Goal: Communication & Community: Answer question/provide support

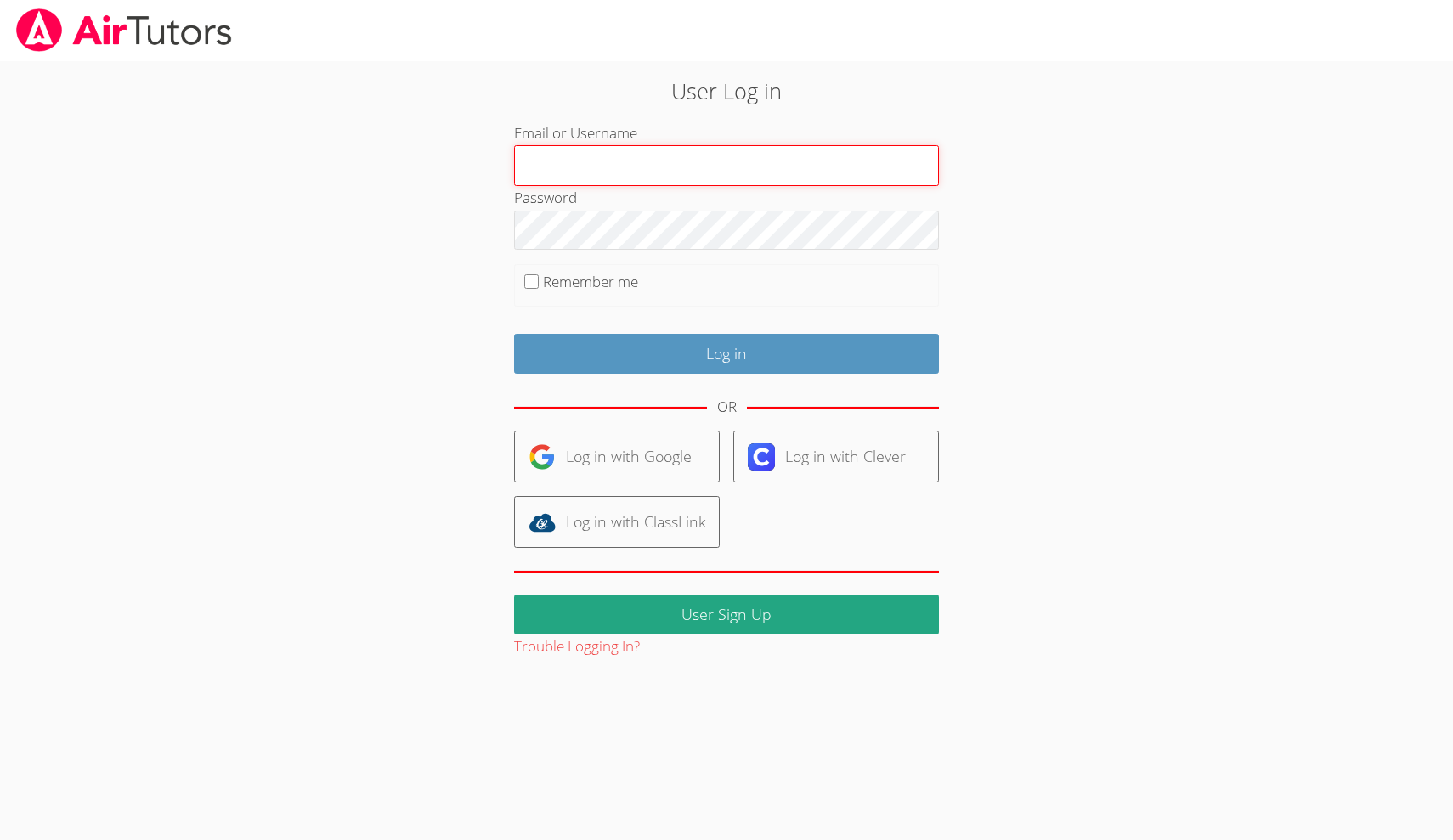
type input "[EMAIL_ADDRESS][DOMAIN_NAME]"
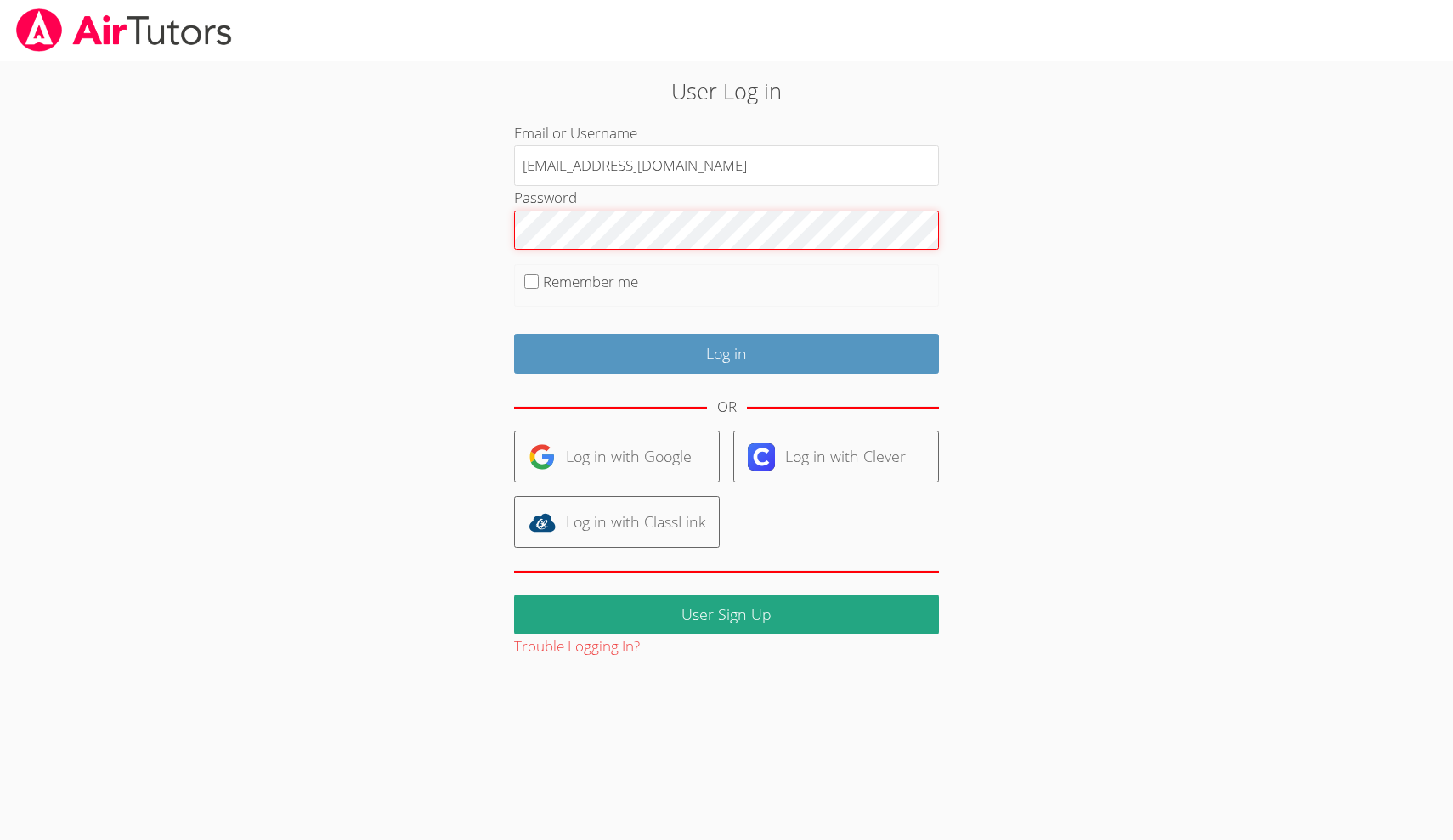
click at [726, 350] on input "Log in" at bounding box center [726, 353] width 425 height 40
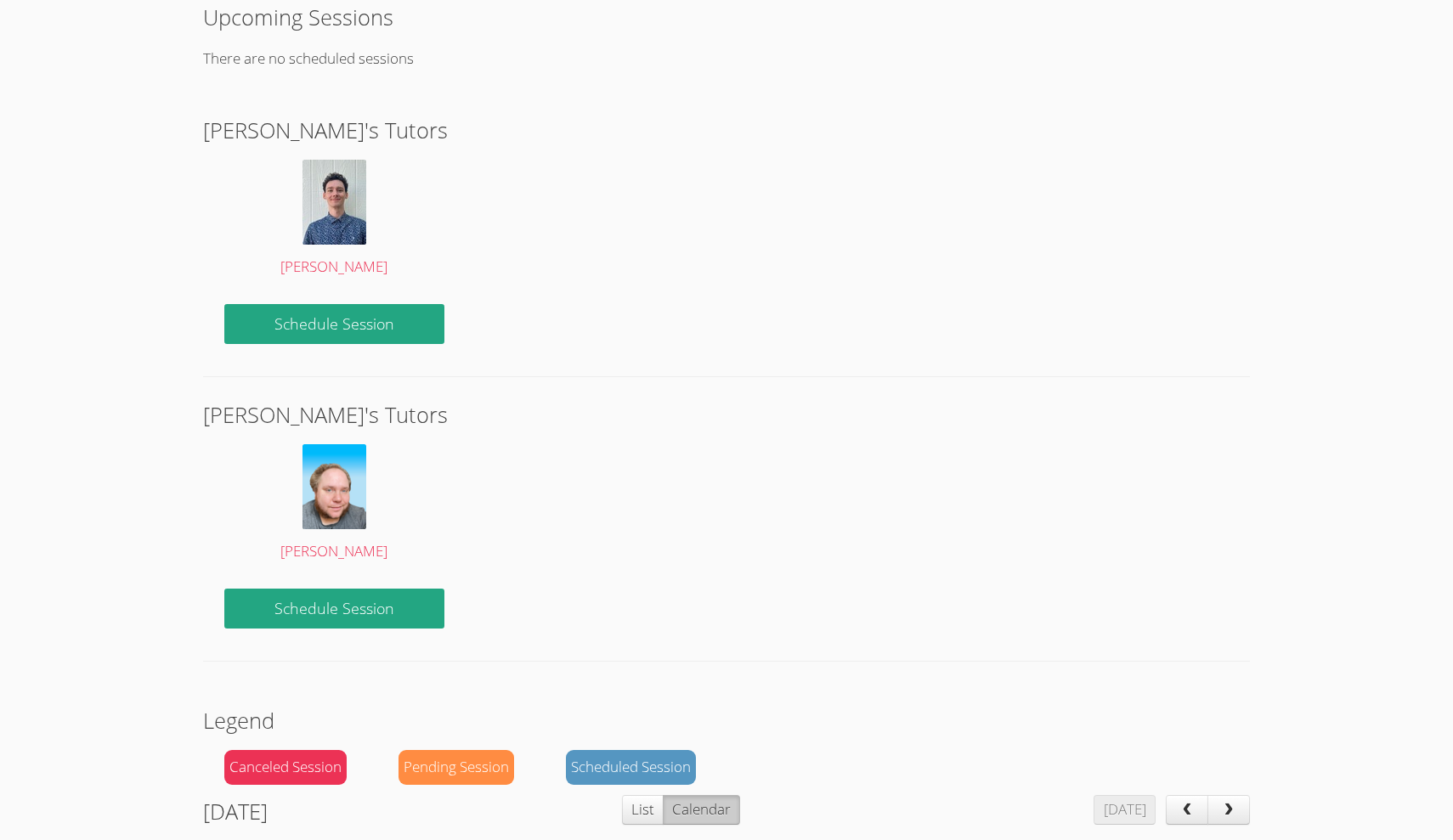
scroll to position [361, 0]
click at [322, 605] on link "Schedule Session" at bounding box center [334, 608] width 220 height 40
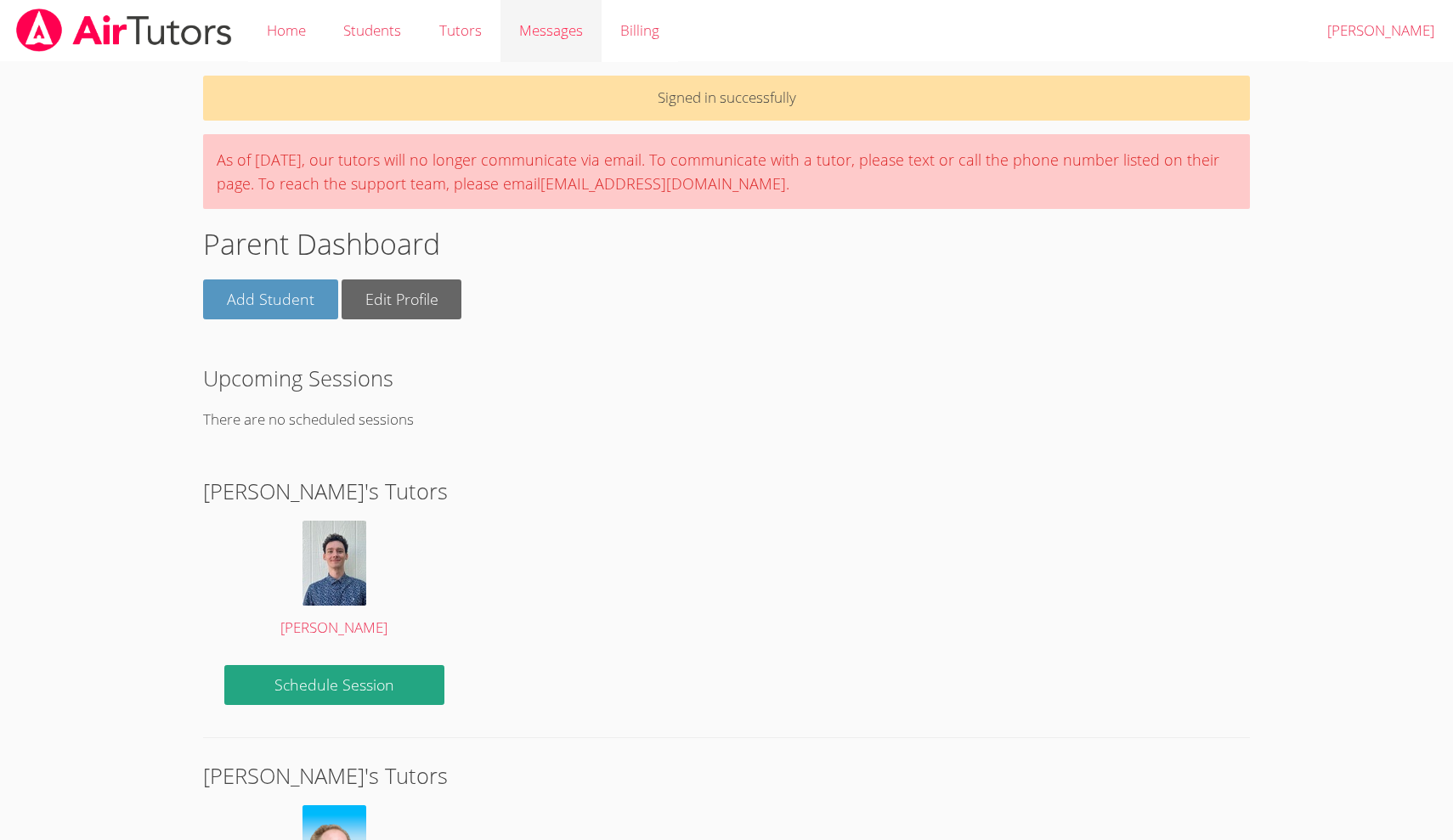
click at [566, 37] on span "Messages" at bounding box center [551, 30] width 63 height 19
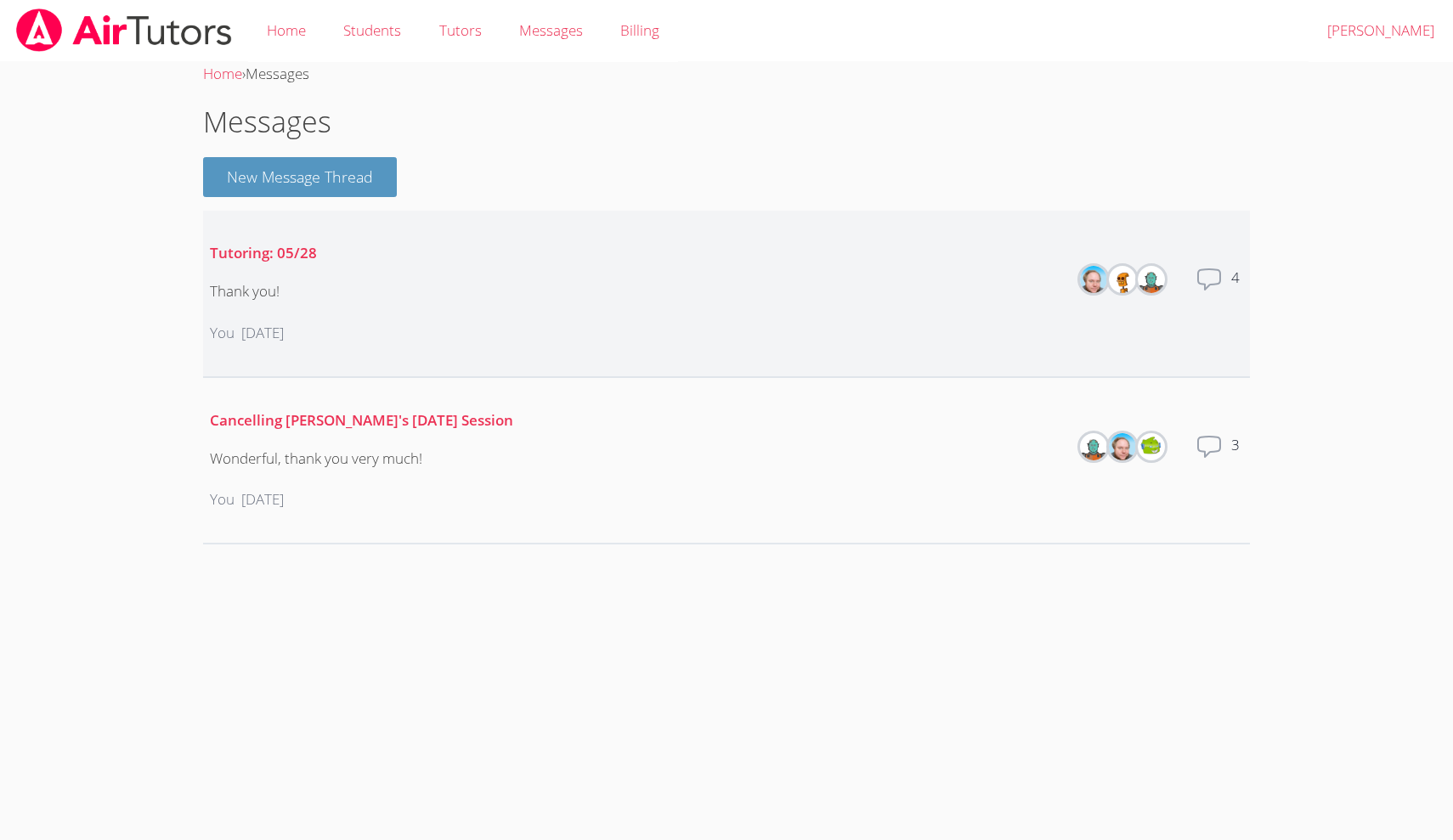
click at [1034, 289] on li "Tutoring: 05/28 Thank you! You 3 months ago Members Total messages 4" at bounding box center [726, 294] width 1046 height 167
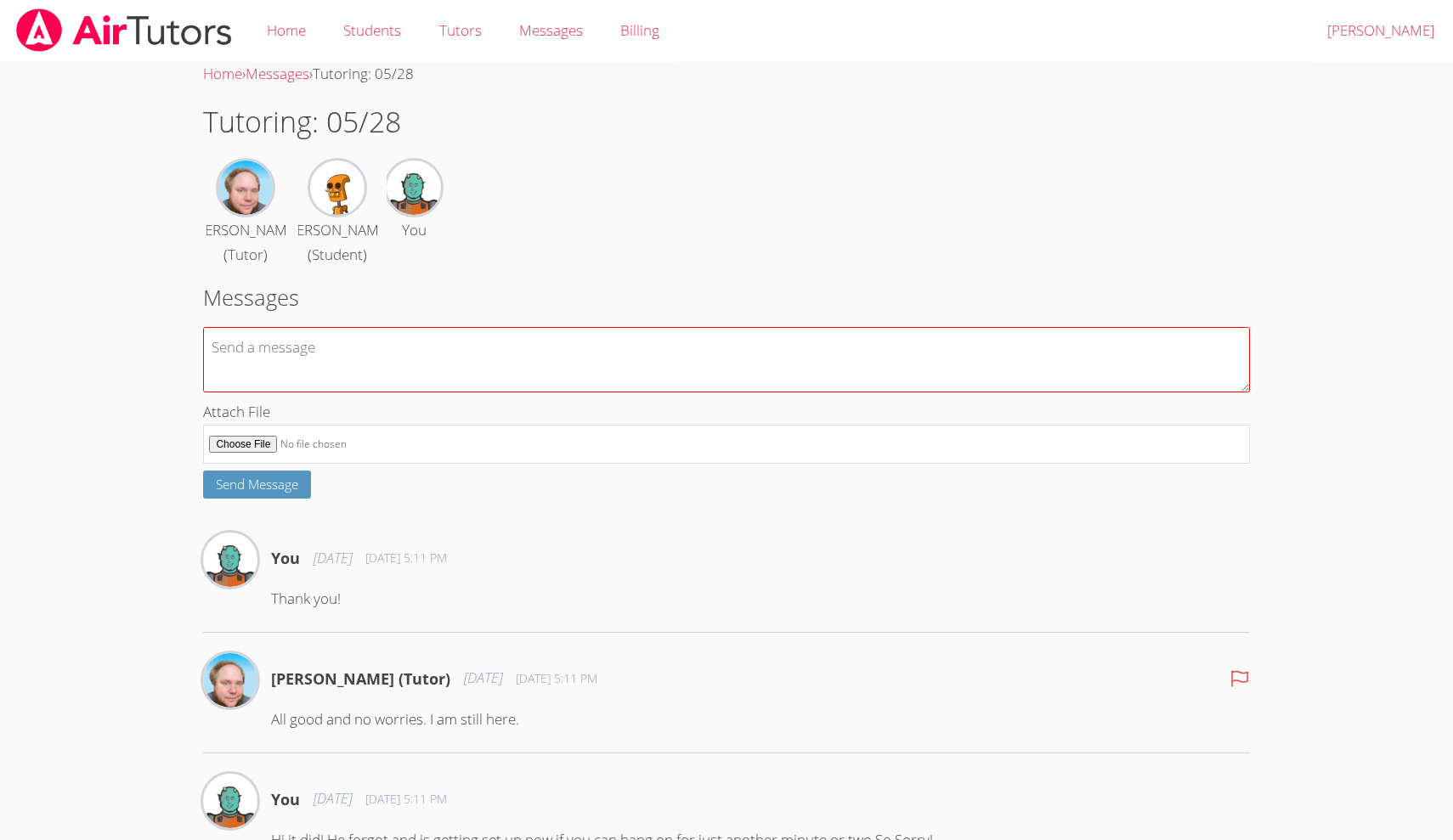
click at [326, 365] on textarea at bounding box center [726, 360] width 1046 height 65
drag, startPoint x: 323, startPoint y: 398, endPoint x: 178, endPoint y: 392, distance: 145.1
click at [178, 392] on body "Home Students Tutors Messages Billing Logout [PERSON_NAME] Home › Messages › Tu…" at bounding box center [726, 420] width 1453 height 840
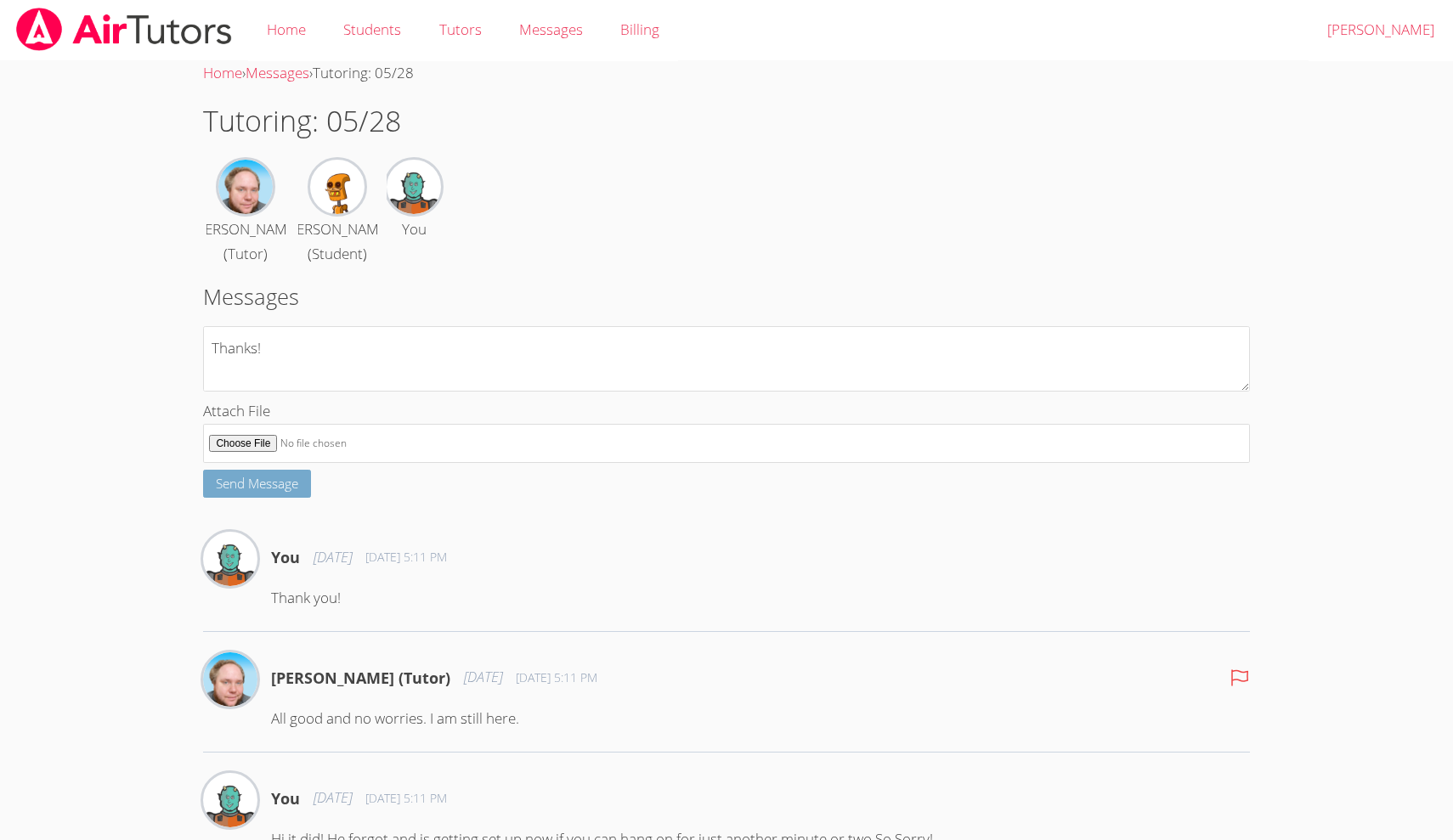
type textarea "Hi [PERSON_NAME], What a fast summer! Hope all is well with you and your. Schoo…"
click at [275, 492] on span "Send Message" at bounding box center [257, 483] width 83 height 17
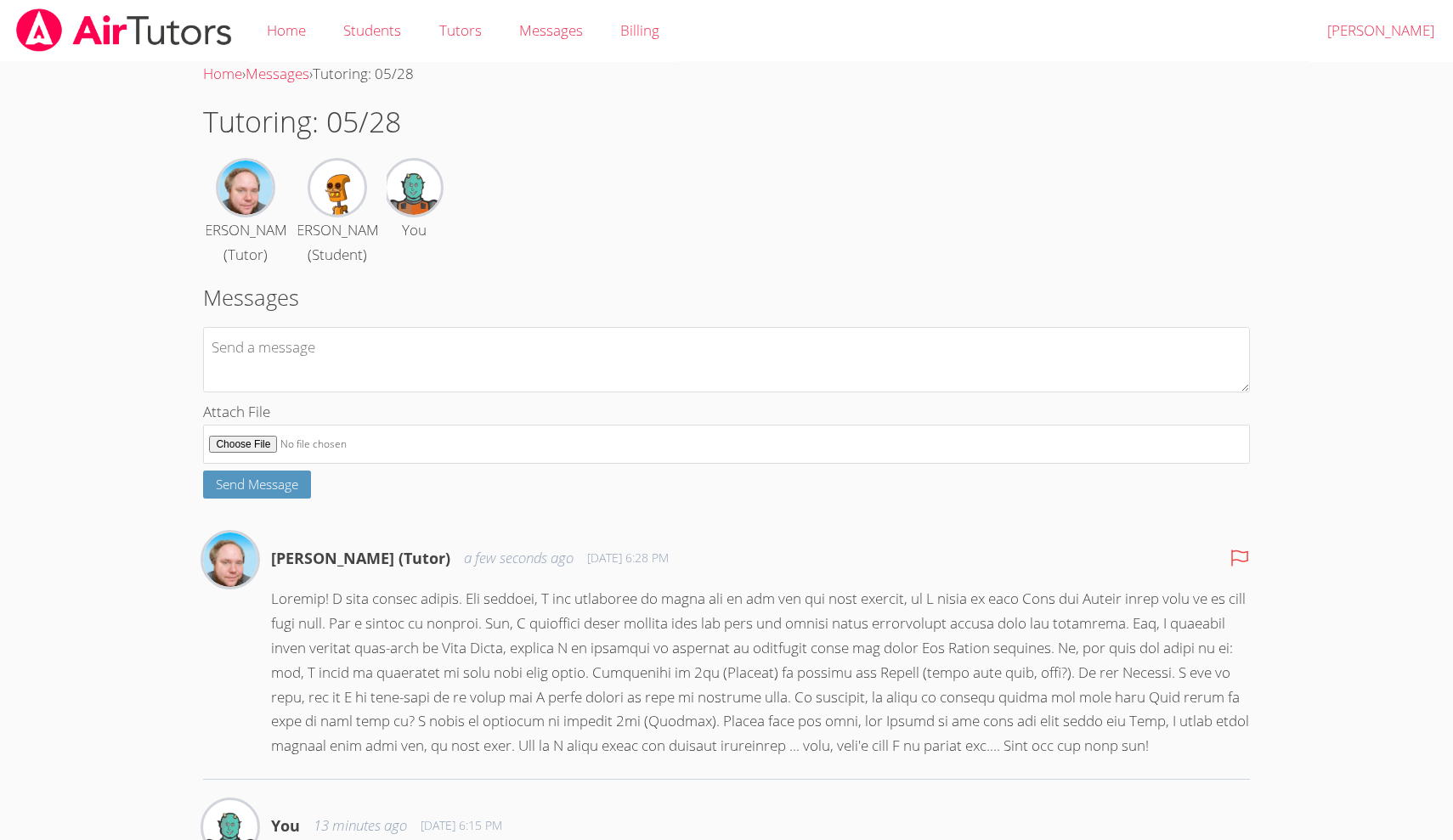
scroll to position [0, 0]
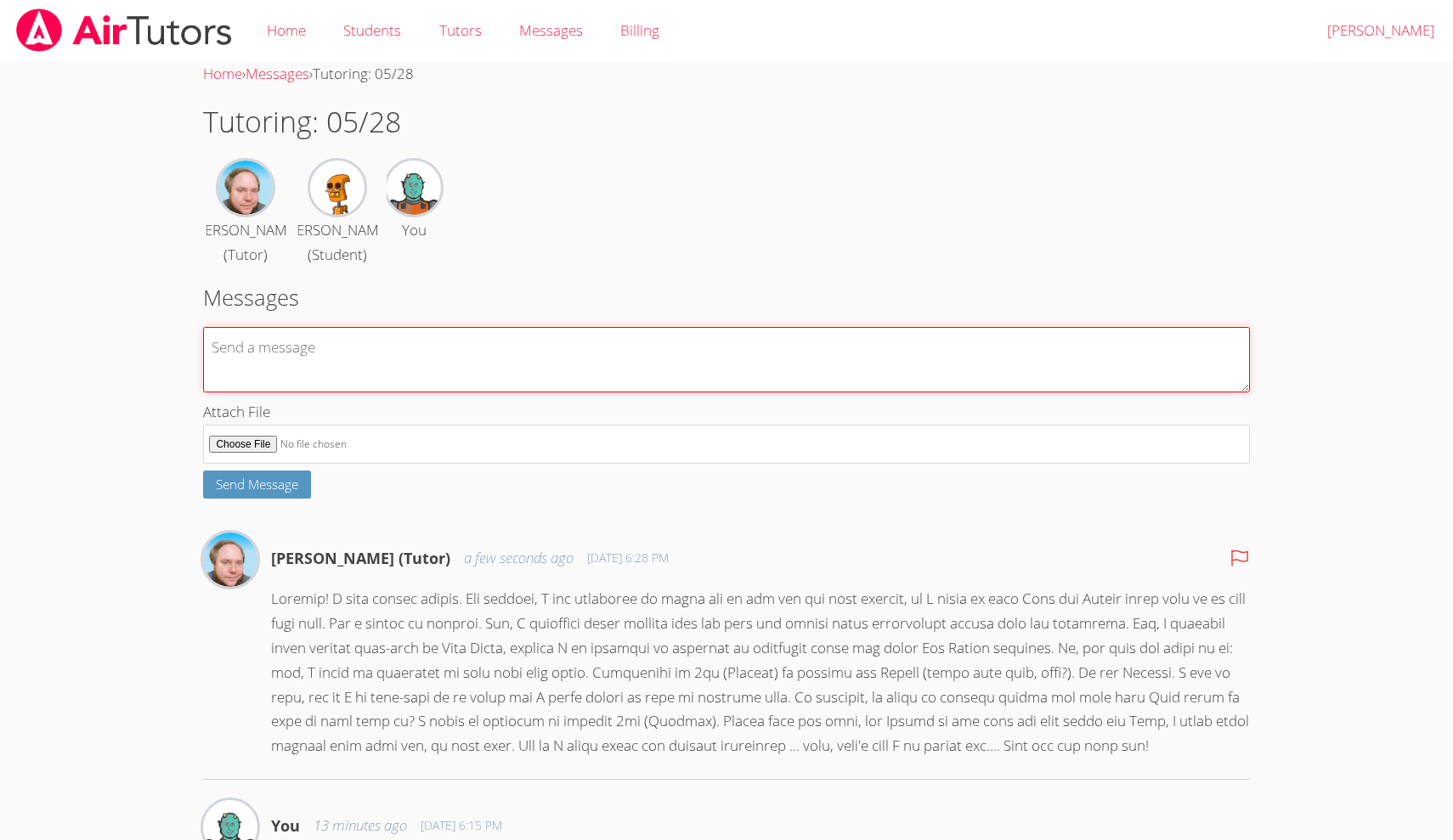
click at [549, 380] on textarea at bounding box center [726, 360] width 1046 height 65
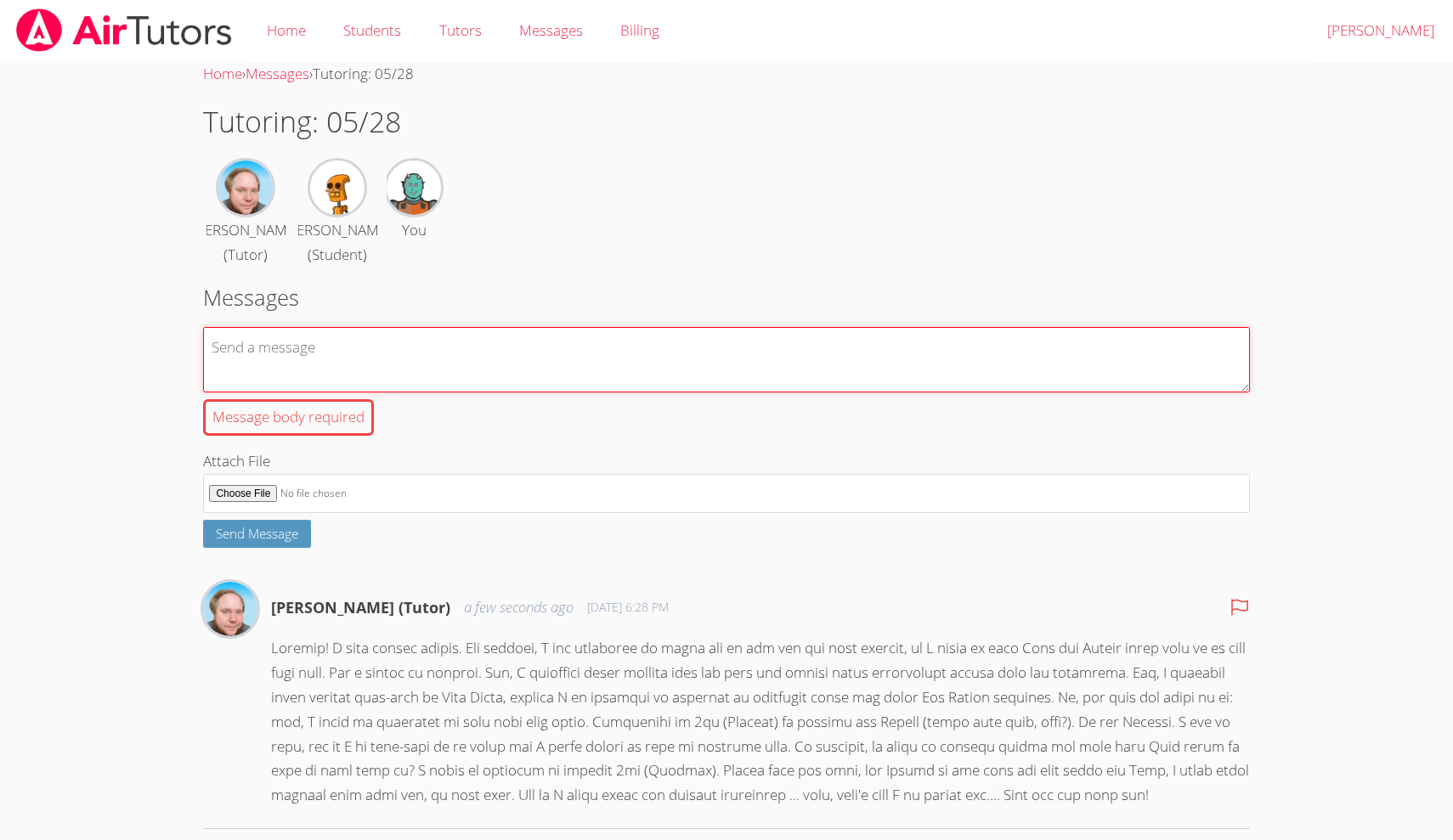
type textarea "G"
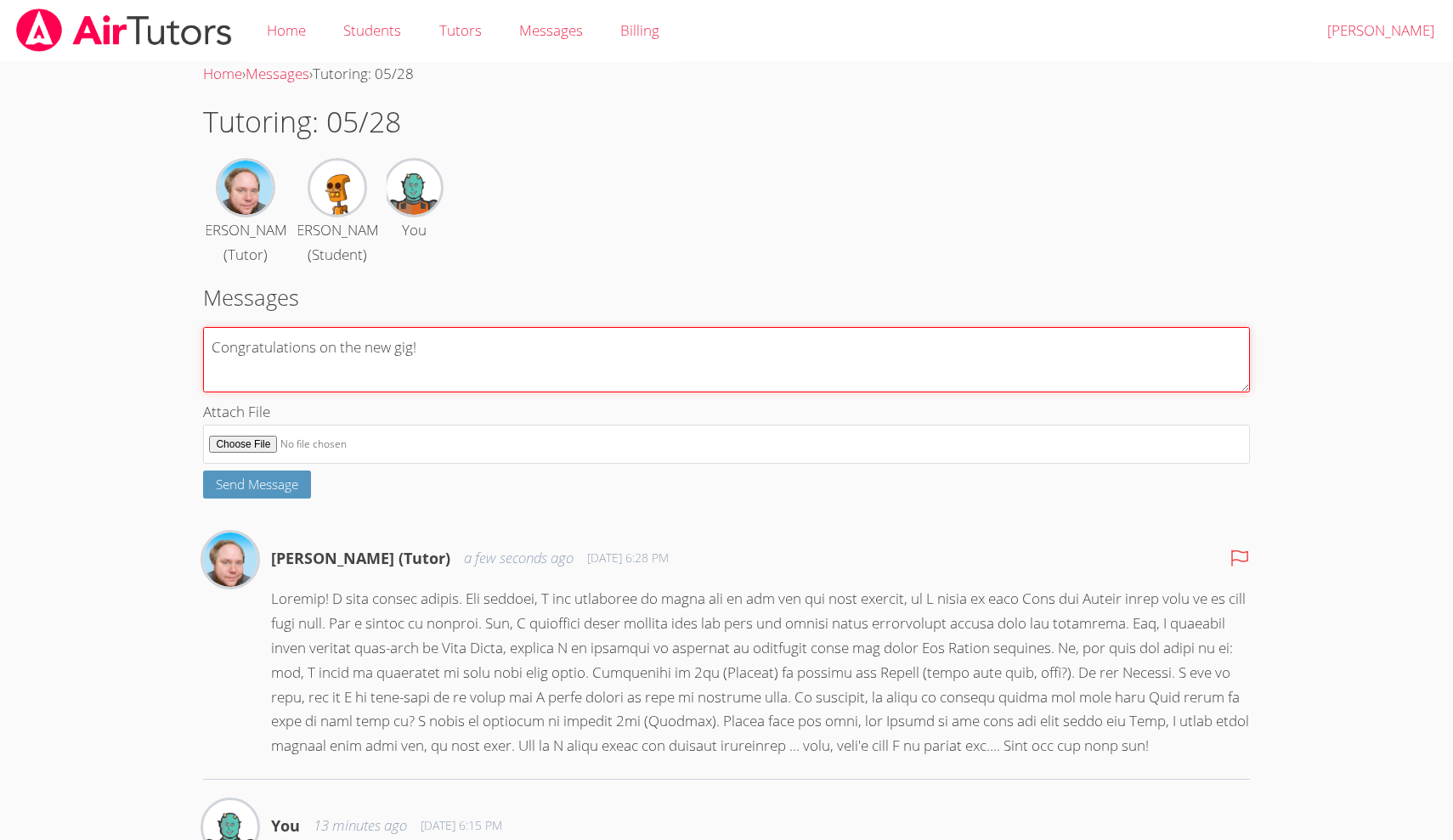
click at [389, 374] on textarea "Congratulations on the new gig!" at bounding box center [726, 360] width 1046 height 65
click at [504, 368] on textarea "Congratulations on the full time gig!" at bounding box center [726, 360] width 1046 height 65
click at [500, 381] on textarea "Congratulations on the full time gig!" at bounding box center [726, 360] width 1046 height 65
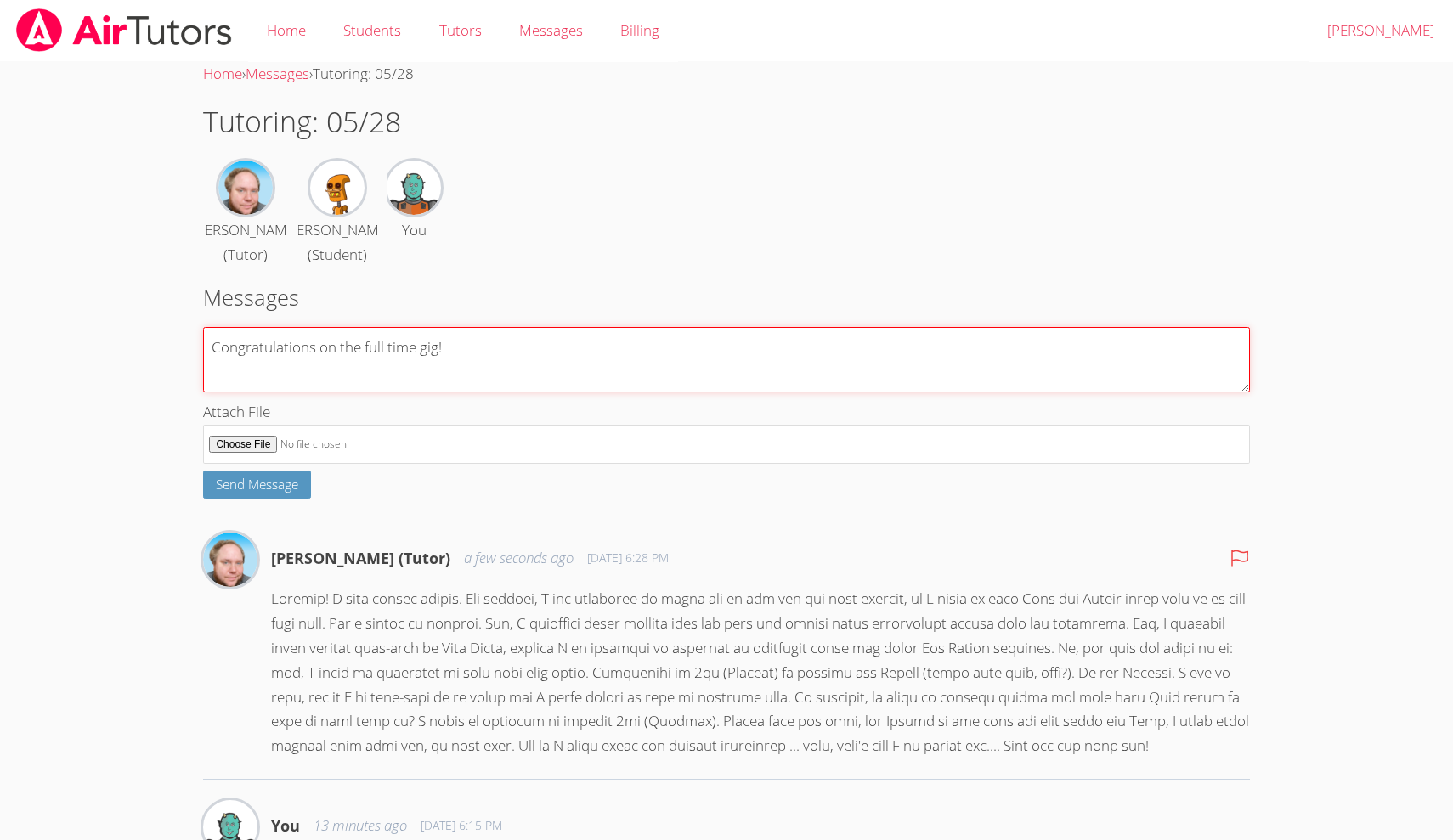
click at [502, 360] on textarea "Congratulations on the full time gig!" at bounding box center [726, 360] width 1046 height 65
click at [632, 392] on textarea "Congratulations on the full time gig! Great news! [PERSON_NAME] would like to s…" at bounding box center [726, 360] width 1046 height 65
drag, startPoint x: 644, startPoint y: 405, endPoint x: 748, endPoint y: 404, distance: 104.0
click at [748, 392] on textarea "Congratulations on the full time gig! Great news! [PERSON_NAME] would like to s…" at bounding box center [726, 360] width 1046 height 65
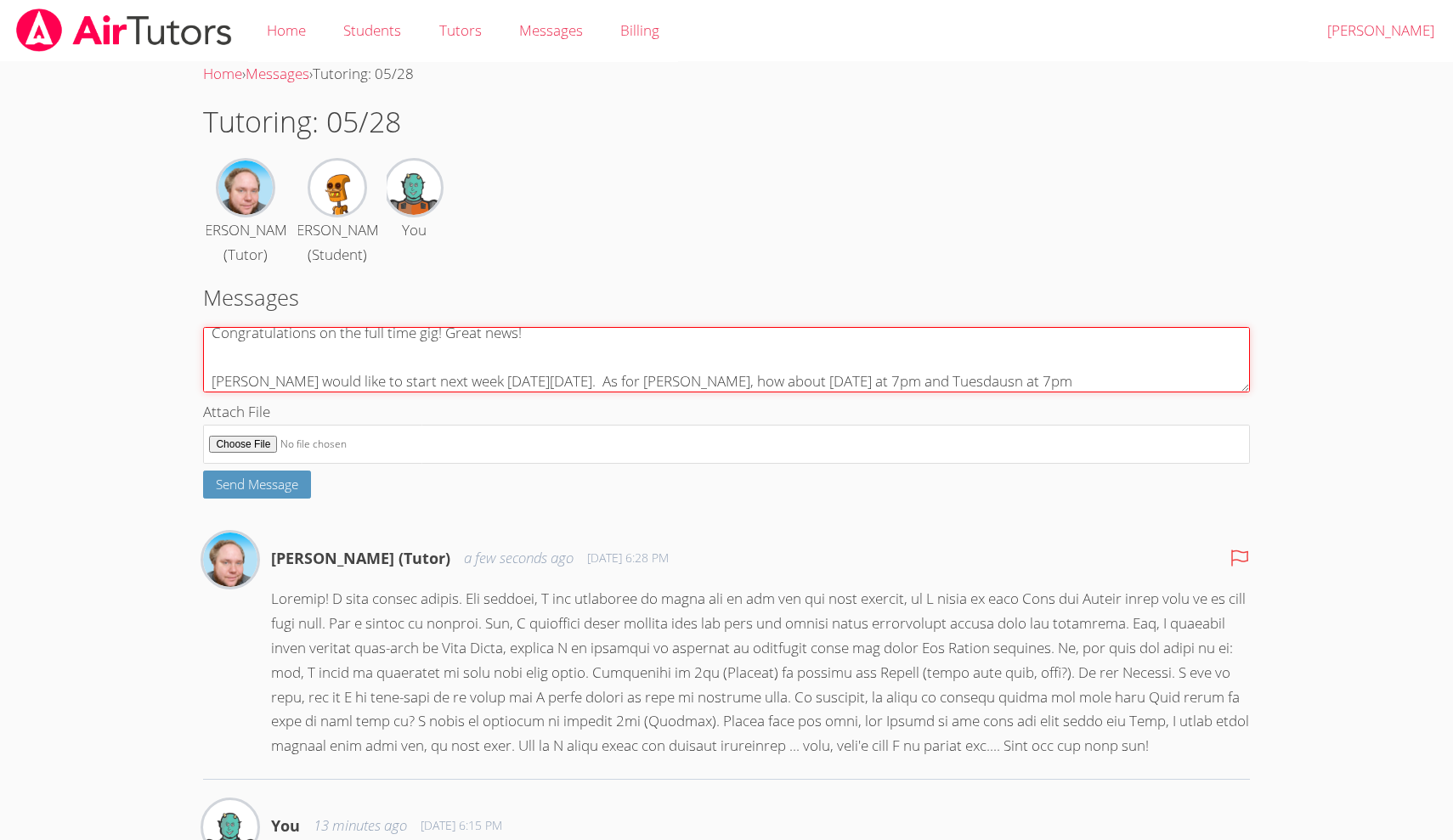
click at [991, 392] on textarea "Congratulations on the full time gig! Great news! [PERSON_NAME] would like to s…" at bounding box center [726, 360] width 1046 height 65
click at [1055, 392] on textarea "Congratulations on the full time gig! Great news! [PERSON_NAME] would like to s…" at bounding box center [726, 360] width 1046 height 65
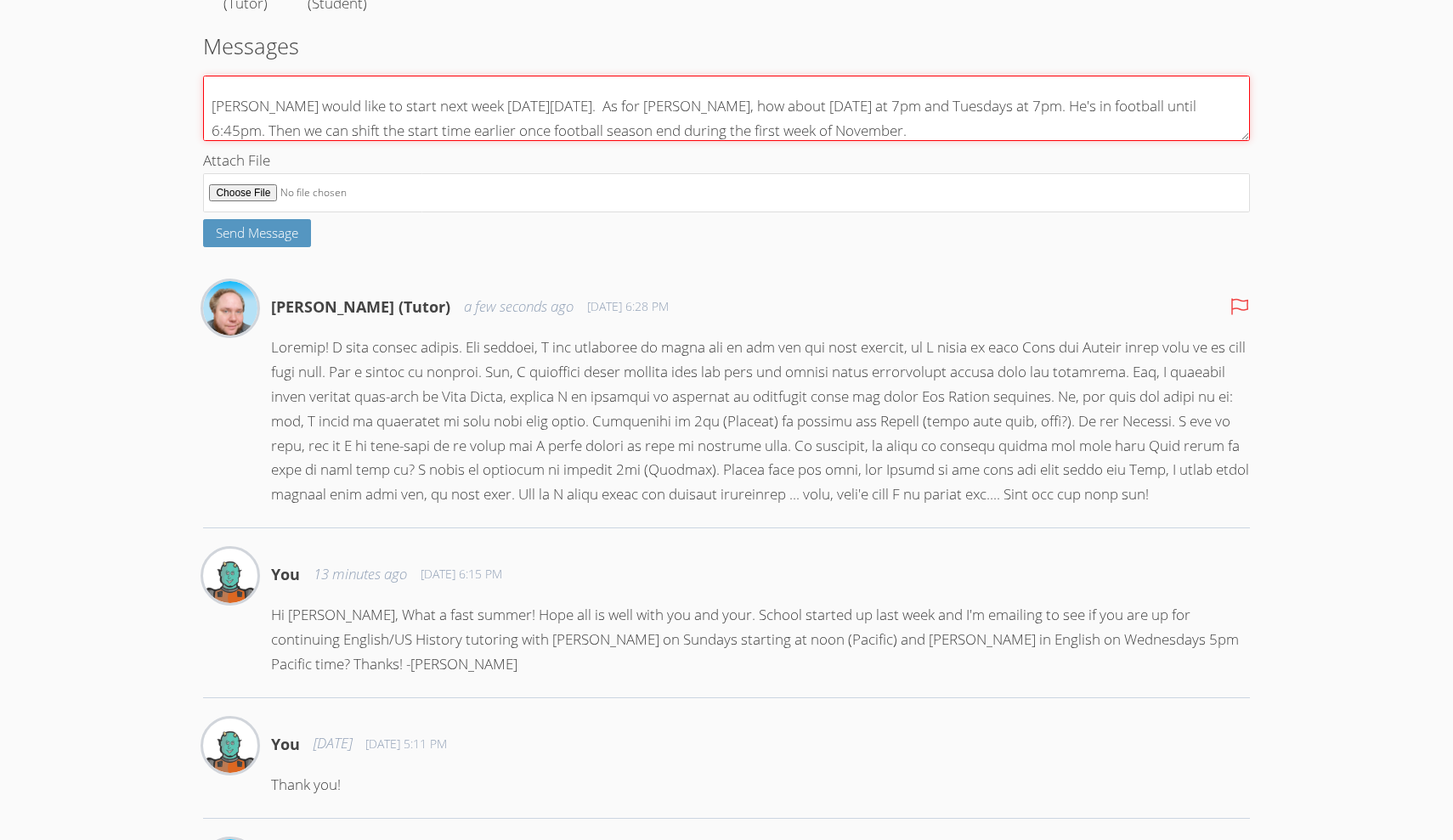
scroll to position [260, 0]
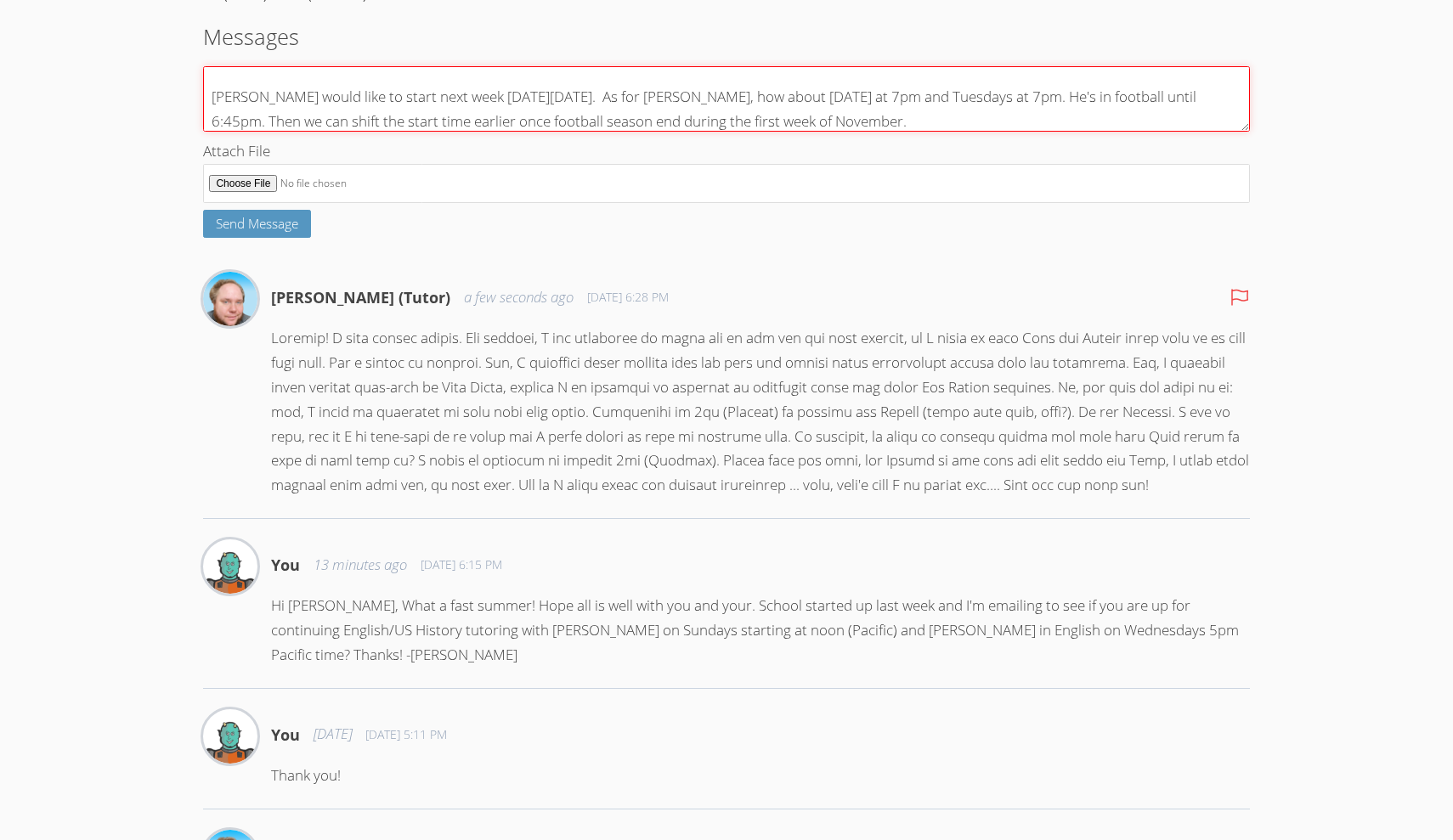
click at [848, 121] on textarea "Congratulations on the full time gig! Great news! [PERSON_NAME] would like to s…" at bounding box center [726, 99] width 1046 height 65
click at [900, 120] on textarea "Congratulations on the full time gig! Great news! [PERSON_NAME] would like to s…" at bounding box center [726, 99] width 1046 height 65
click at [1117, 119] on textarea "Congratulations on the full time gig! Great news! [PERSON_NAME] would like to s…" at bounding box center [726, 99] width 1046 height 65
click at [768, 132] on textarea "Congratulations on the full time gig! Great news! [PERSON_NAME] would like to s…" at bounding box center [726, 99] width 1046 height 65
drag, startPoint x: 778, startPoint y: 142, endPoint x: 1038, endPoint y: 147, distance: 260.0
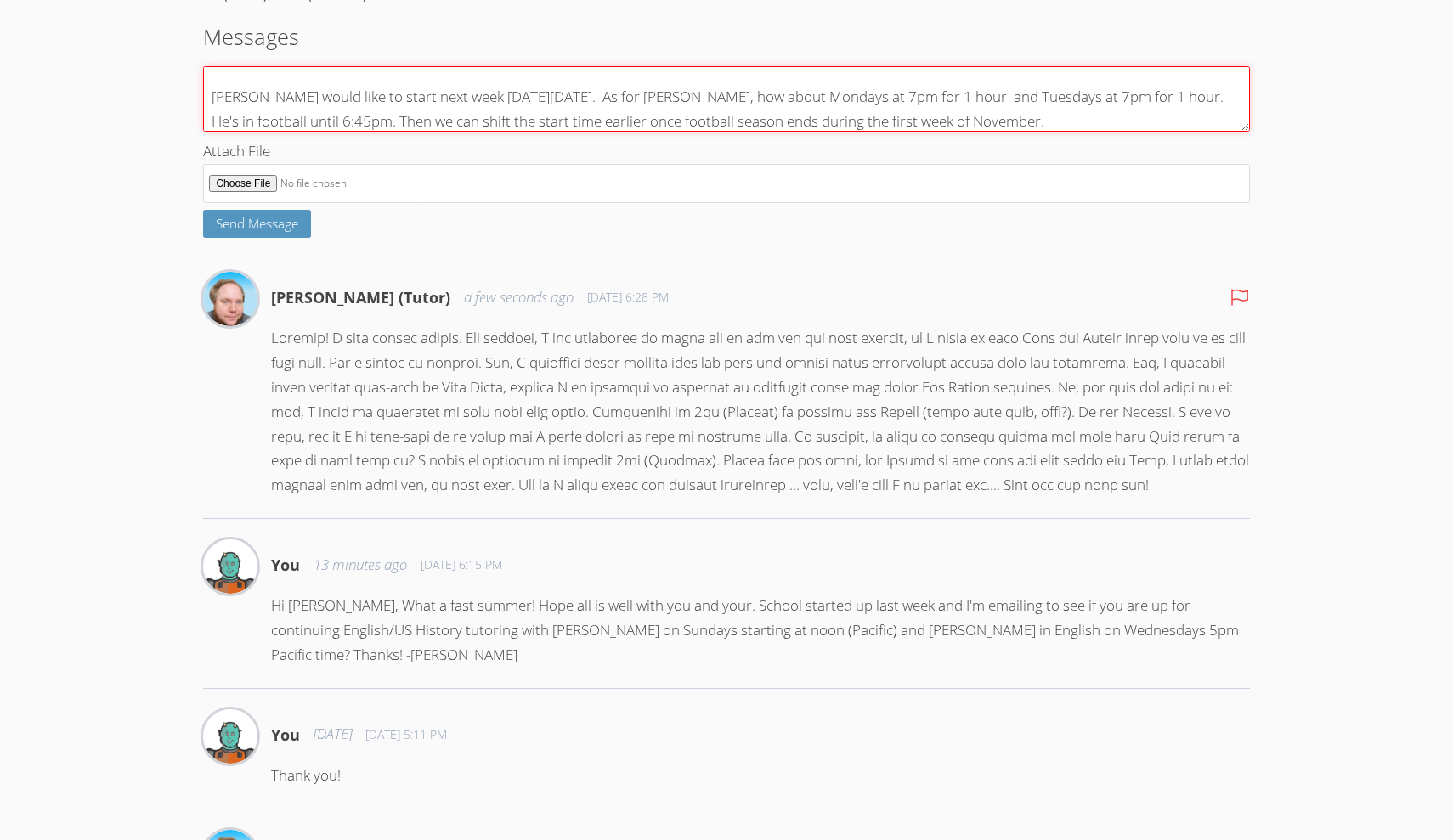
click at [1038, 132] on textarea "Congratulations on the full time gig! Great news! [PERSON_NAME] would like to s…" at bounding box center [726, 99] width 1046 height 65
click at [903, 120] on textarea "Congratulations on the full time gig! Great news! [PERSON_NAME] would like to s…" at bounding box center [726, 99] width 1046 height 65
click at [908, 119] on textarea "Congratulations on the full time gig! Great news! [PERSON_NAME] would like to s…" at bounding box center [726, 99] width 1046 height 65
click at [951, 120] on textarea "Congratulations on the full time gig! Great news! [PERSON_NAME] would like to s…" at bounding box center [726, 99] width 1046 height 65
click at [1176, 118] on textarea "Congratulations on the full time gig! Great news! [PERSON_NAME] would like to s…" at bounding box center [726, 99] width 1046 height 65
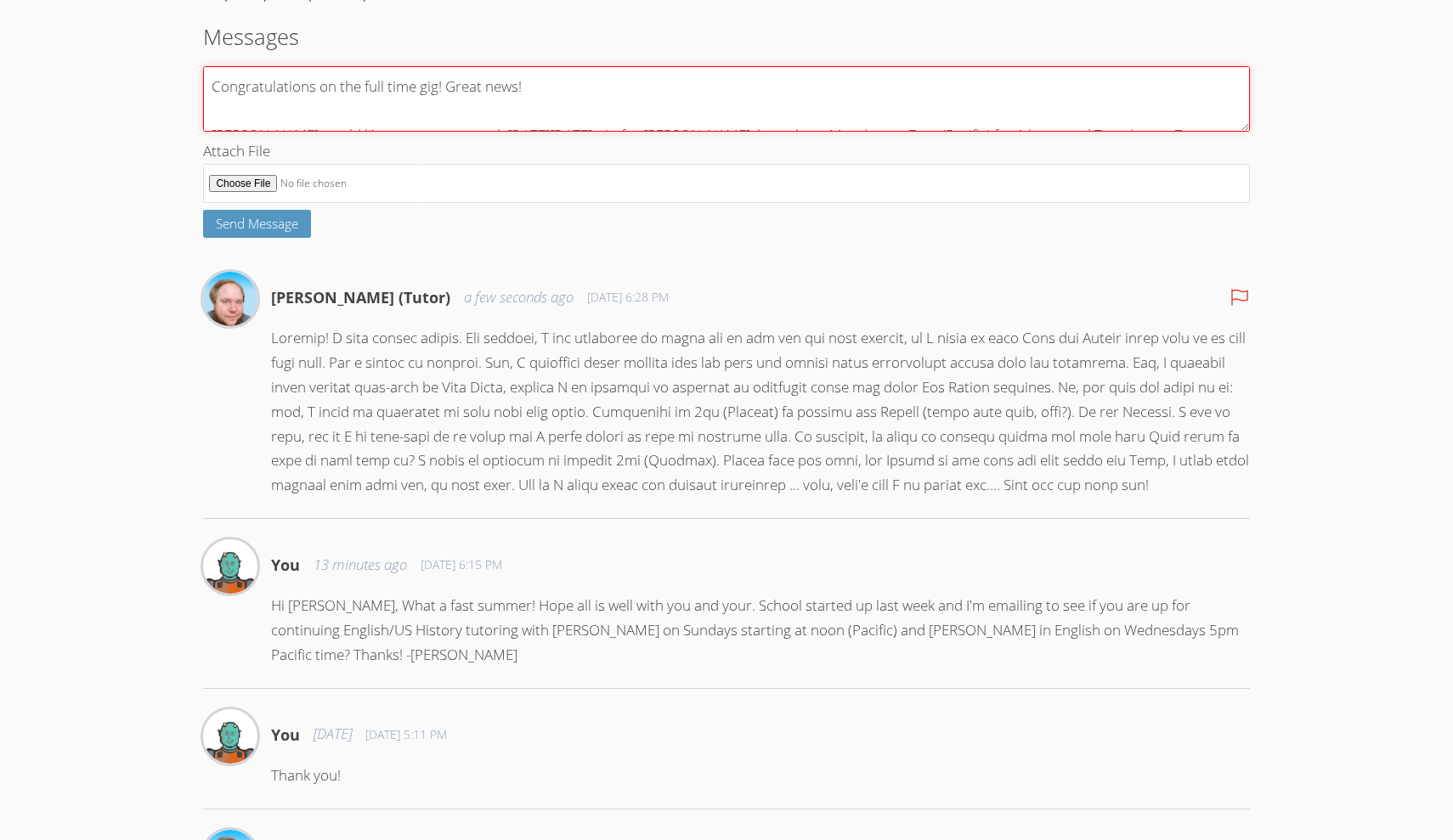
scroll to position [0, 0]
click at [565, 110] on textarea "Congratulations on the full time gig! Great news! [PERSON_NAME] would like to s…" at bounding box center [726, 99] width 1046 height 65
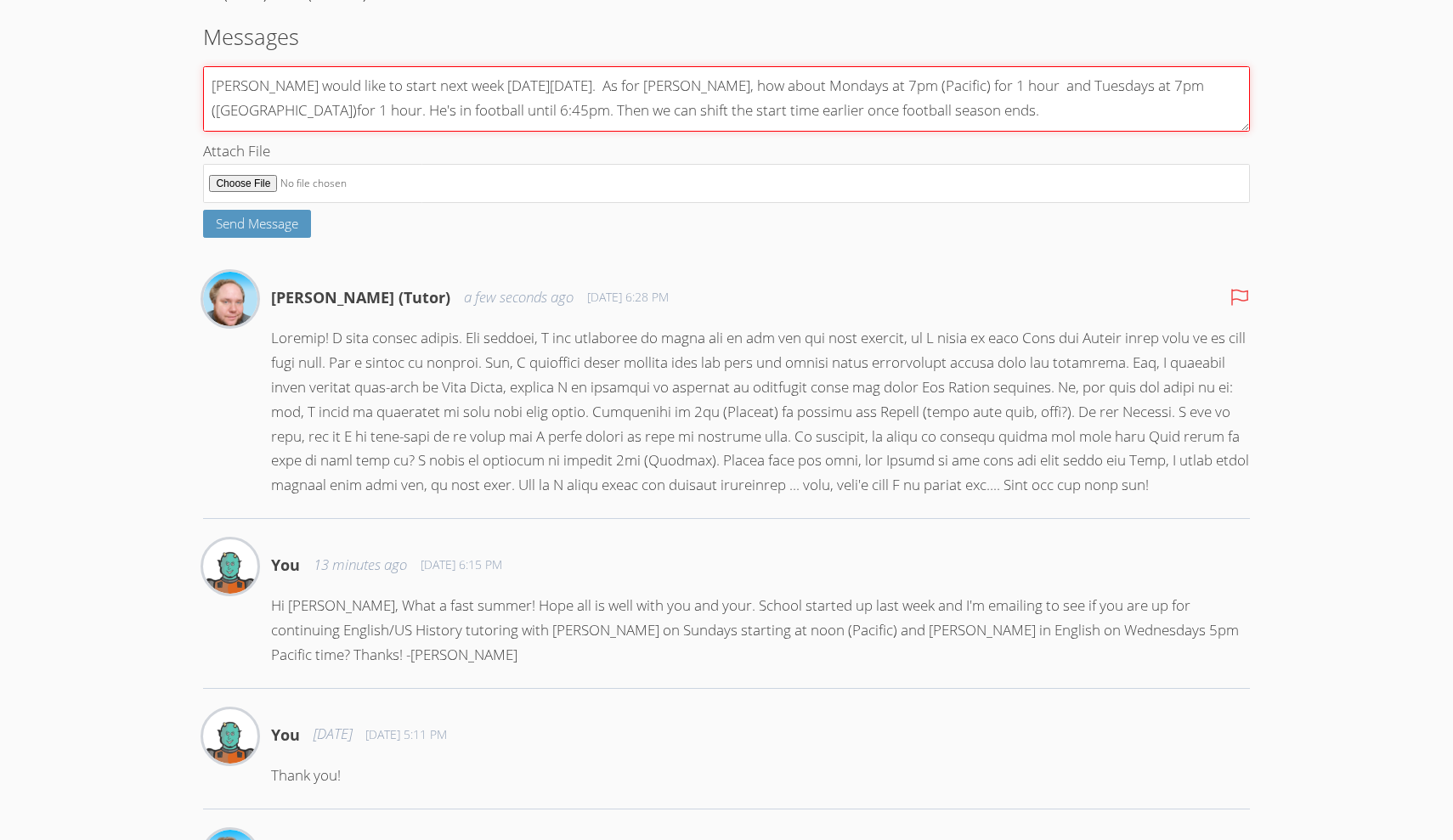
scroll to position [41, 0]
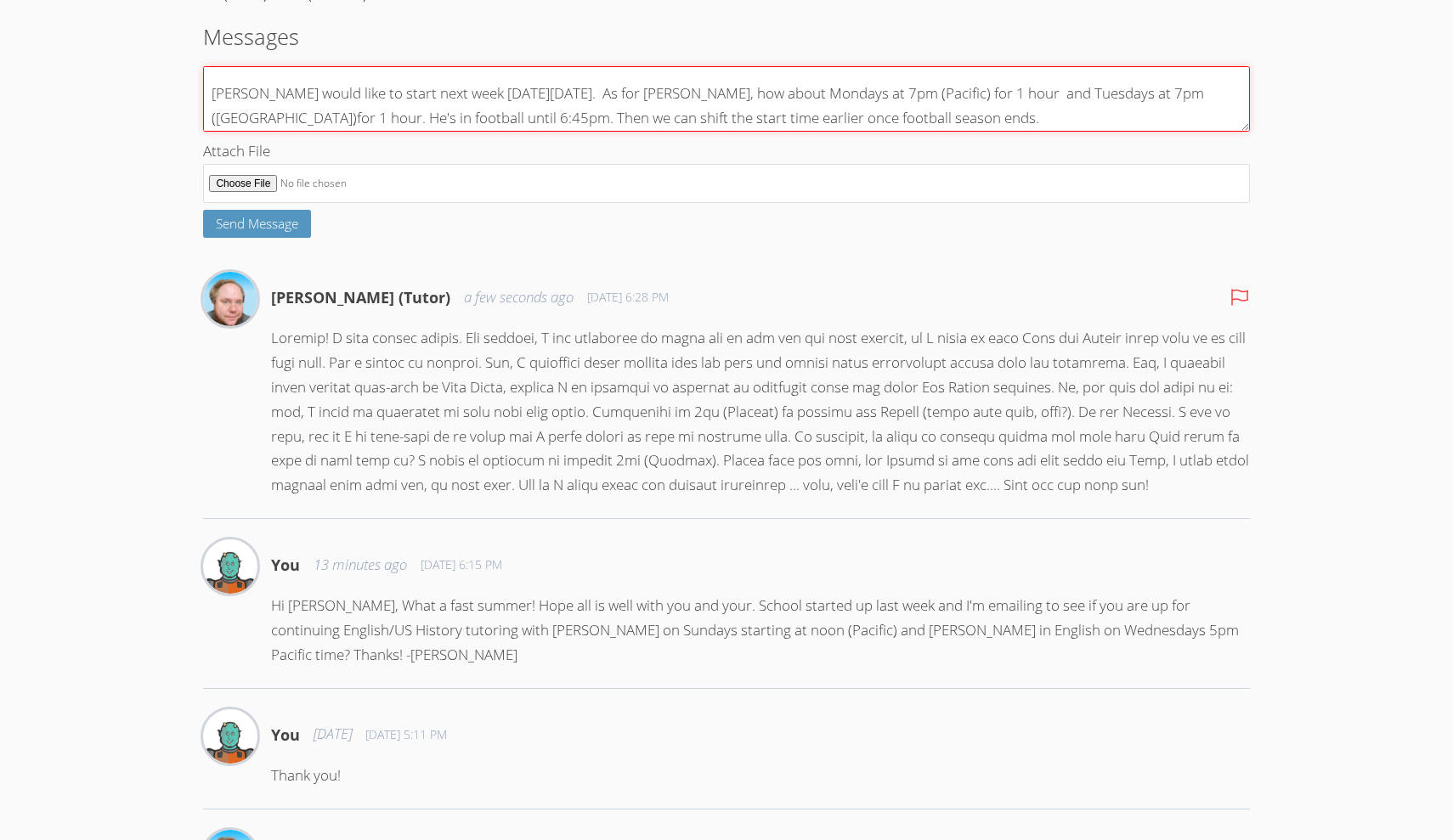
click at [1002, 132] on textarea "Congratulations on the full time gig! Great news! [PERSON_NAME] would like to s…" at bounding box center [726, 99] width 1046 height 65
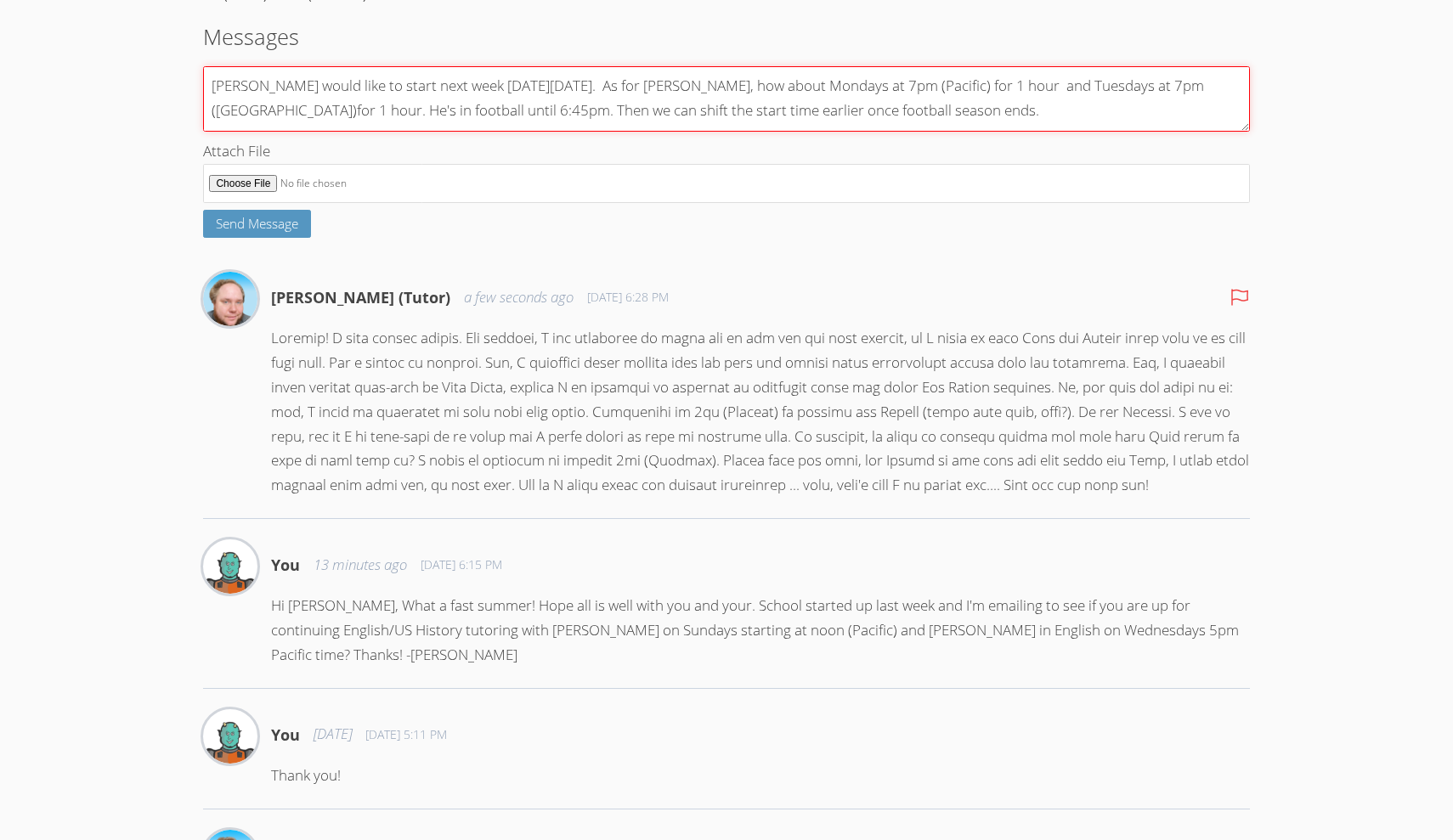
scroll to position [52, 0]
click at [992, 128] on textarea "Congratulations on the full time gig! Great news! [PERSON_NAME] would like to s…" at bounding box center [726, 99] width 1046 height 65
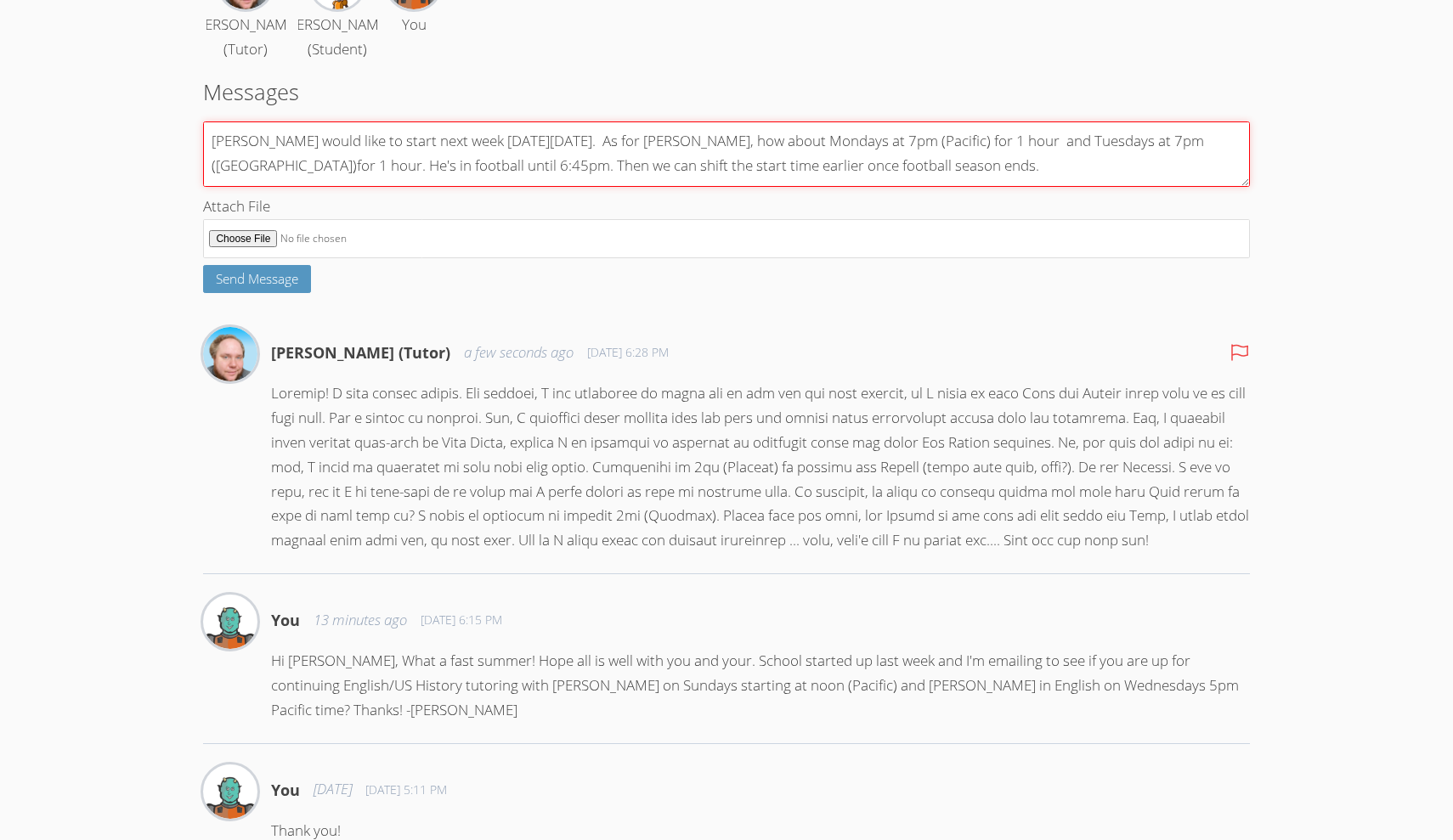
click at [214, 157] on textarea "Congratulations on the full time gig! Great news! [PERSON_NAME] would like to s…" at bounding box center [726, 154] width 1046 height 65
click at [708, 177] on textarea "Congratulations on the full time gig! Great news! Thank you for your kind words…" at bounding box center [726, 154] width 1046 height 65
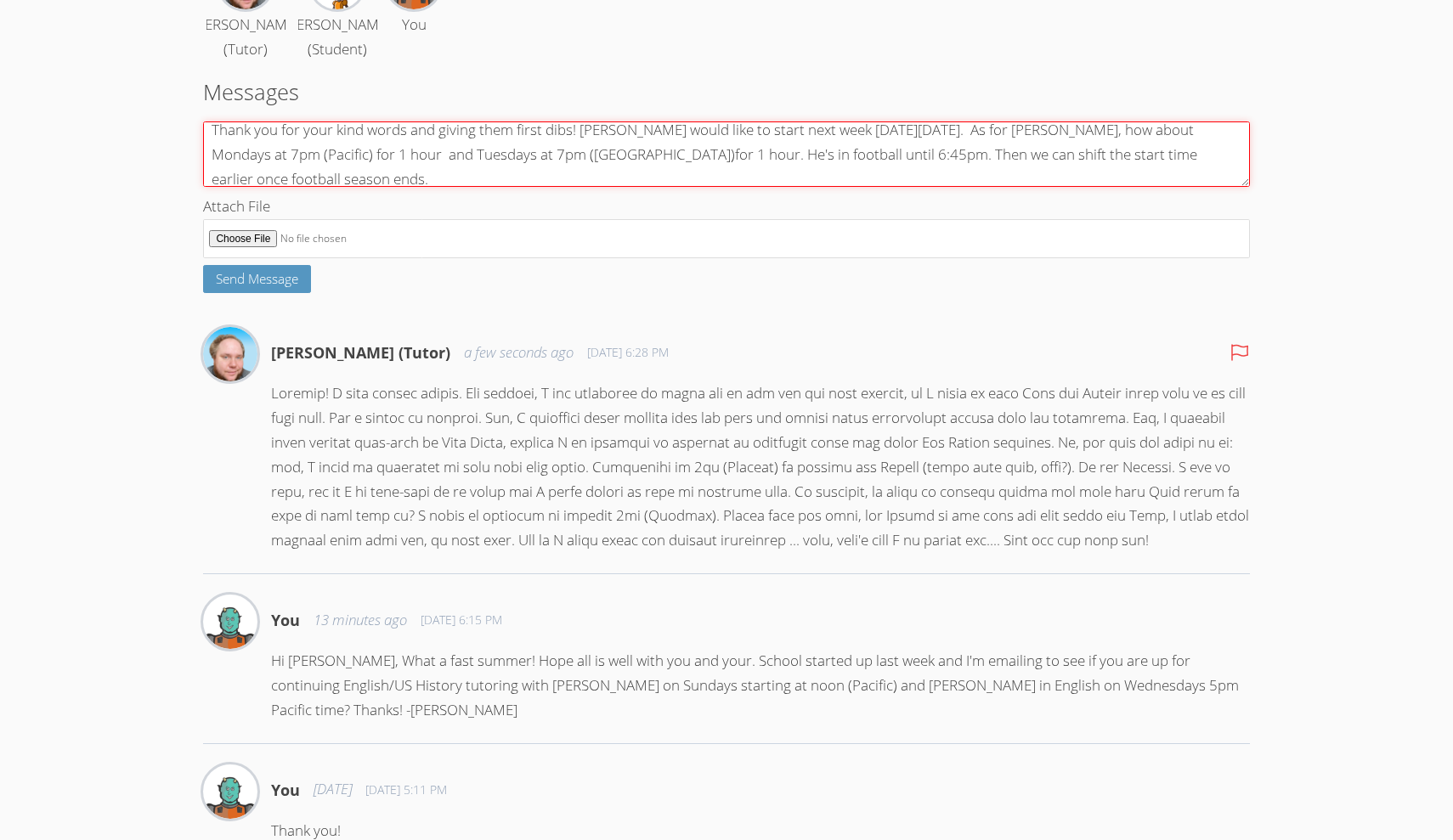
scroll to position [67, 0]
click at [253, 186] on textarea "Congratulations on the full time gig! Great news! Thank you for your kind words…" at bounding box center [726, 154] width 1046 height 65
type textarea "Congratulations on the full time gig! Great news! Thank you for your kind words…"
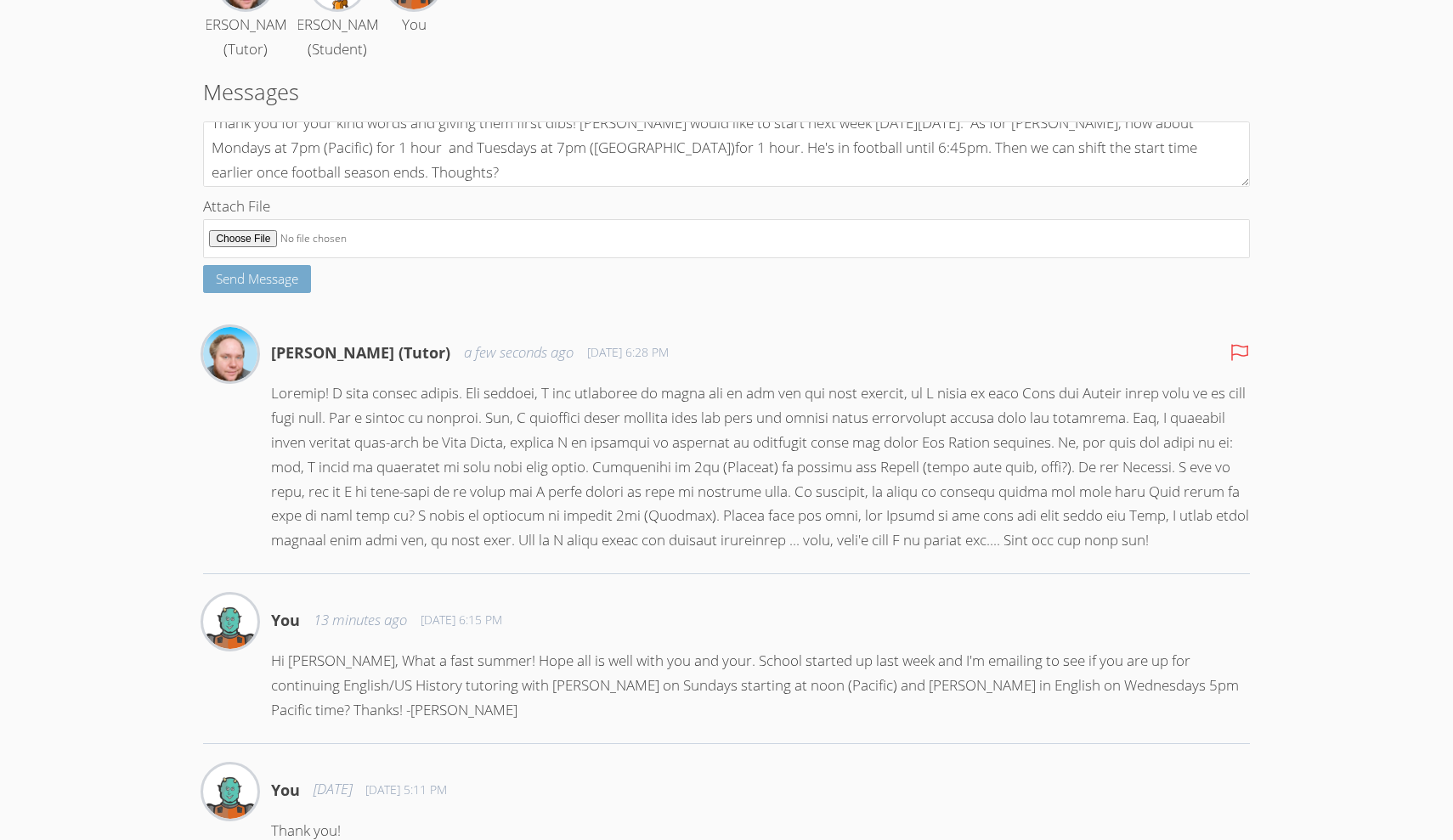
click at [257, 287] on span "Send Message" at bounding box center [257, 278] width 83 height 17
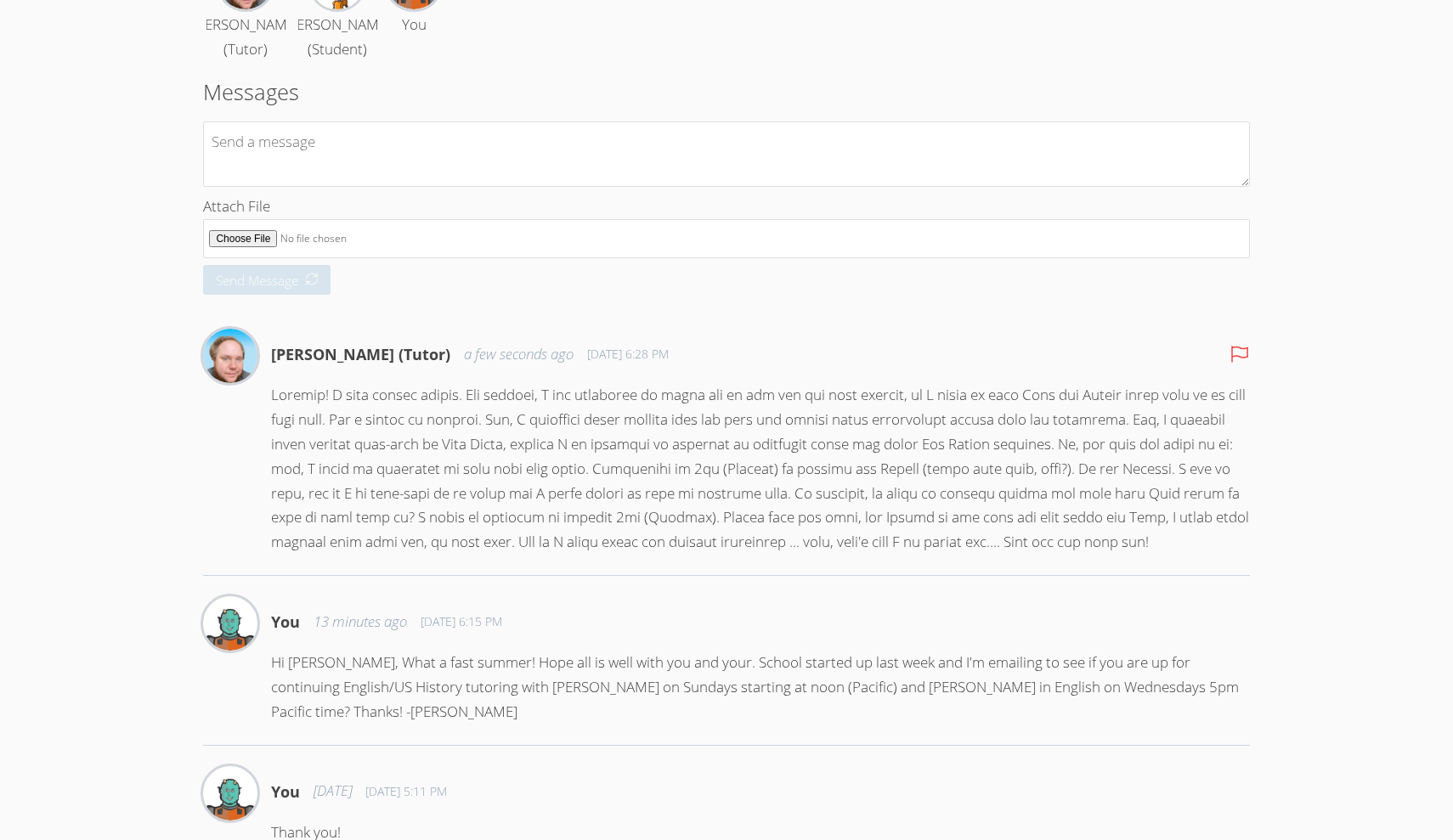
scroll to position [0, 0]
